Goal: Transaction & Acquisition: Purchase product/service

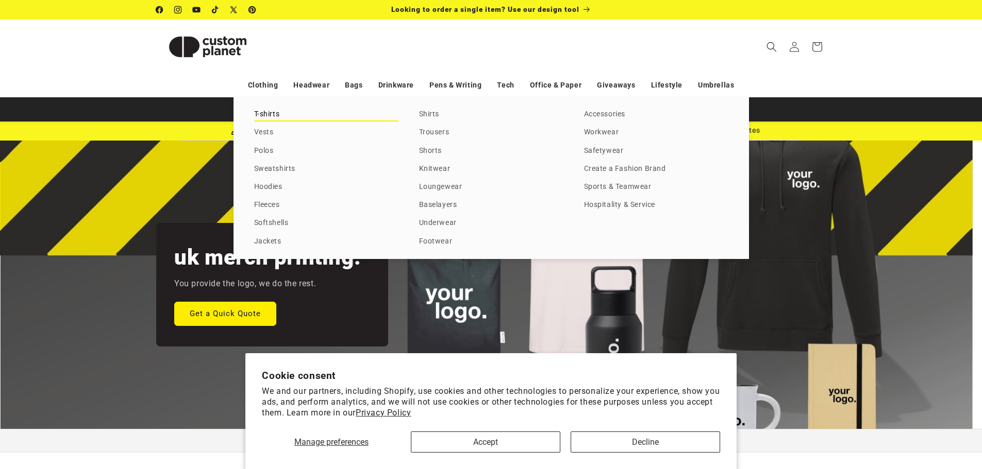
click at [279, 115] on link "T-shirts" at bounding box center [326, 115] width 144 height 14
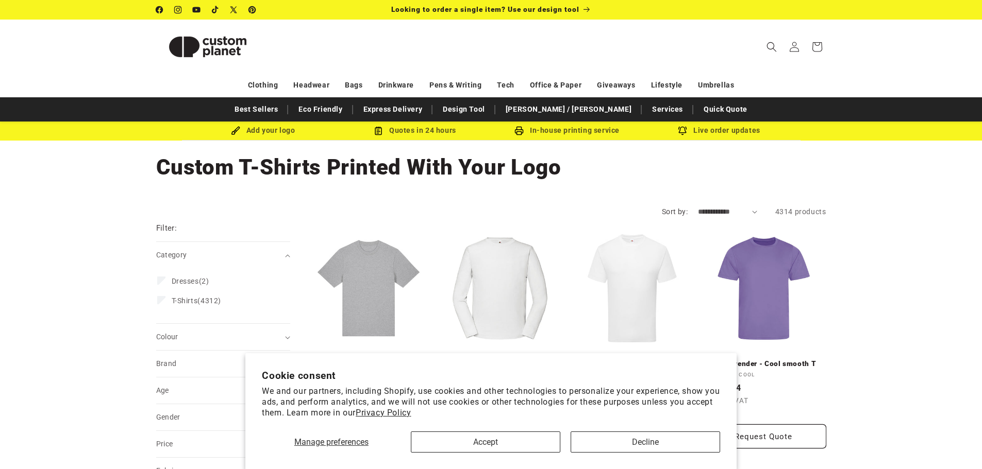
click at [489, 427] on div "Manage preferences Accept Decline" at bounding box center [491, 438] width 458 height 29
click at [491, 434] on button "Accept" at bounding box center [485, 442] width 149 height 21
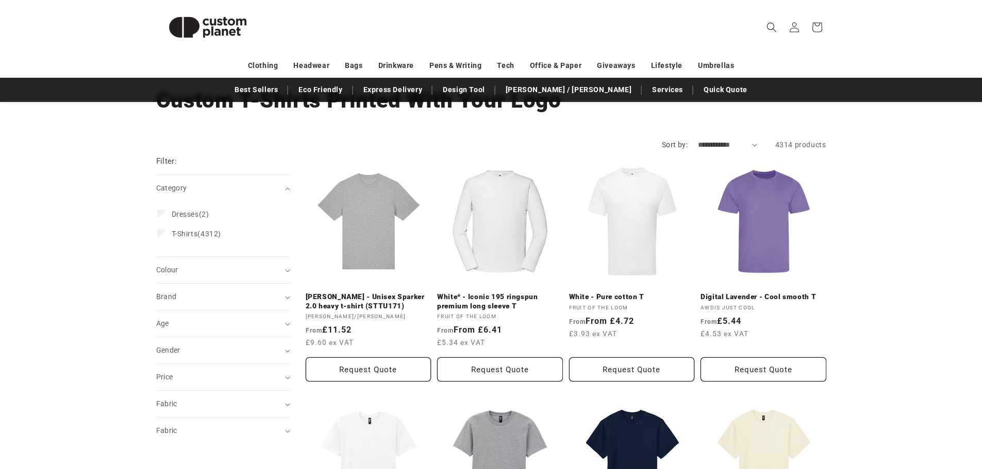
scroll to position [86, 0]
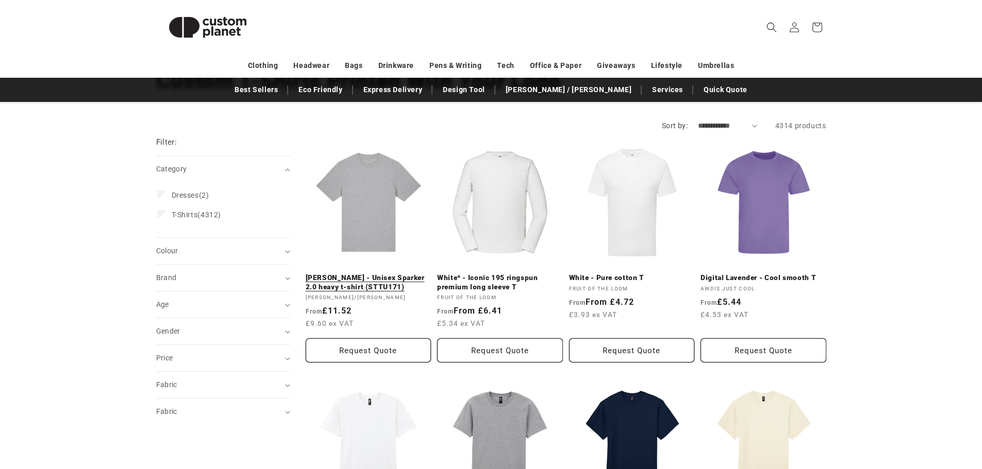
click at [358, 286] on link "[PERSON_NAME] - Unisex Sparker 2.0 heavy t-shirt (STTU171)" at bounding box center [369, 283] width 126 height 18
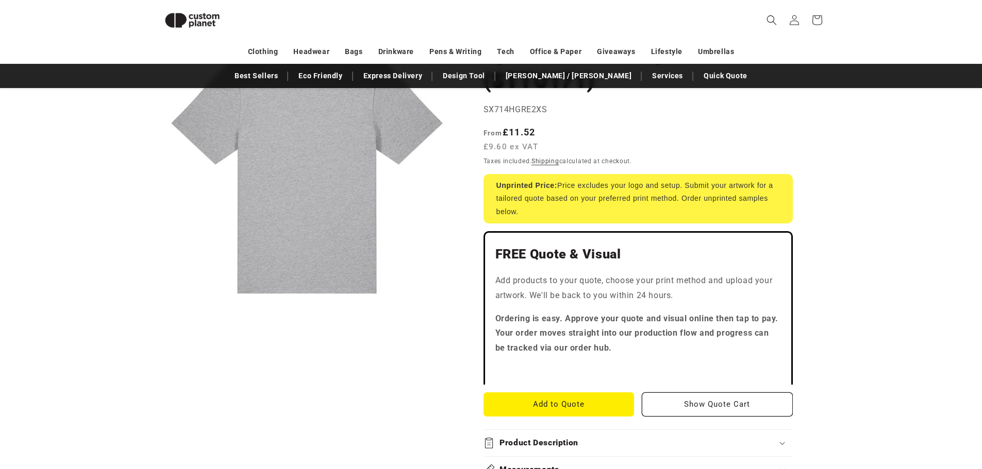
scroll to position [158, 0]
